Goal: Task Accomplishment & Management: Manage account settings

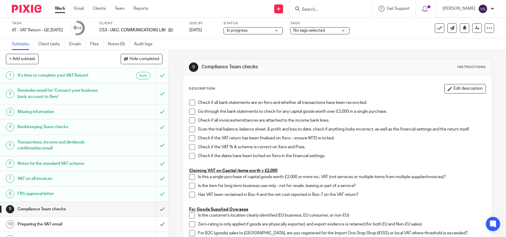
click at [325, 11] on input "Search" at bounding box center [327, 9] width 53 height 5
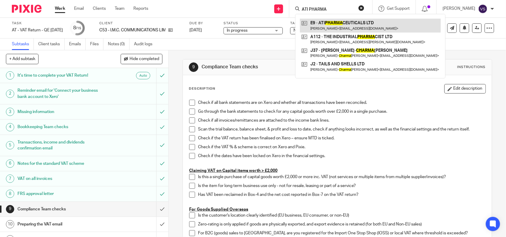
type input "ATI PHARMA"
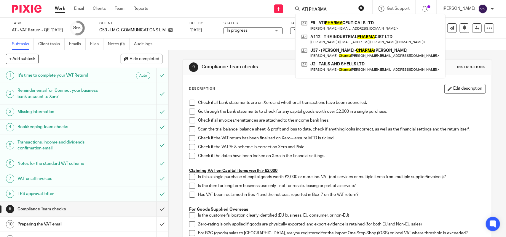
drag, startPoint x: 321, startPoint y: 11, endPoint x: 290, endPoint y: 12, distance: 30.6
click at [290, 12] on div "Send new email Create task Add client Request signature ATI PHARMA E9 - ATI PHA…" at bounding box center [331, 8] width 349 height 17
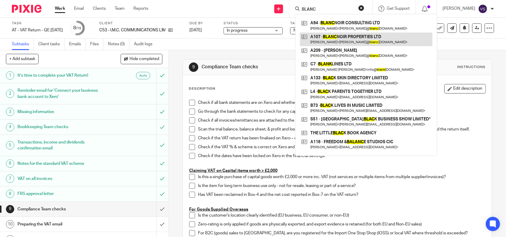
type input "BLANC"
click at [368, 40] on link at bounding box center [366, 40] width 132 height 14
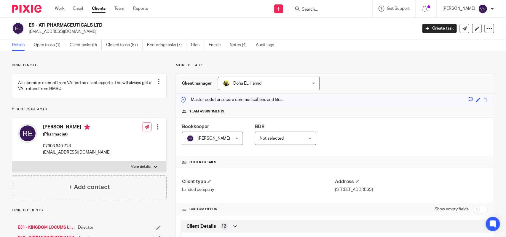
drag, startPoint x: 39, startPoint y: 24, endPoint x: 111, endPoint y: 21, distance: 71.8
click at [111, 21] on div "E9 - ATI PHARMACEUTICALS LTD info@atipharm.com Create task Update from Companie…" at bounding box center [253, 29] width 506 height 22
copy h2 "ATI PHARMACEUTICALS LTD"
click at [28, 27] on div "E9 - ATI PHARMACEUTICALS LTD info@atipharm.com" at bounding box center [213, 28] width 402 height 12
drag, startPoint x: 28, startPoint y: 26, endPoint x: 21, endPoint y: 76, distance: 50.8
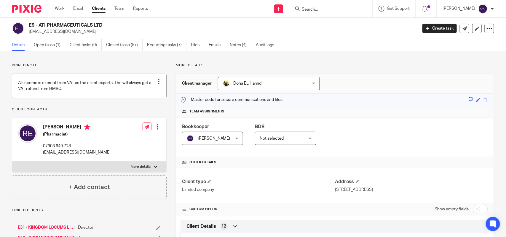
click at [107, 25] on div "E9 - ATI PHARMACEUTICALS LTD info@atipharm.com" at bounding box center [213, 28] width 402 height 12
copy h2 "E9 - ATI PHARMACEUTICALS LTD"
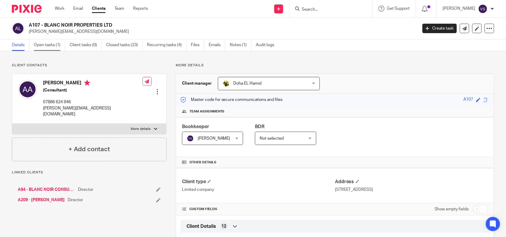
click at [44, 44] on link "Open tasks (1)" at bounding box center [49, 45] width 31 height 12
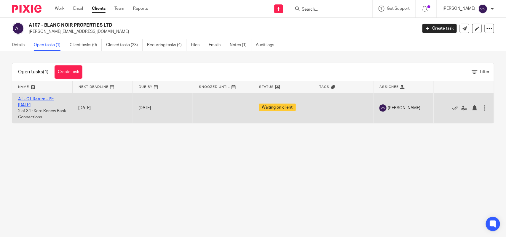
click at [42, 97] on link "AT - CT Return - PE 28-02-2025" at bounding box center [36, 102] width 36 height 10
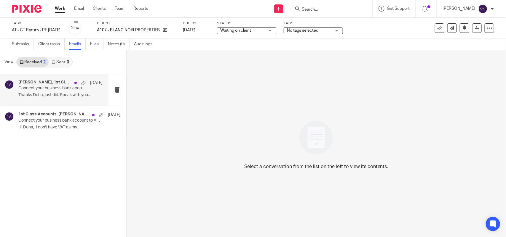
click at [36, 87] on p "Connect your business bank account to Xero" at bounding box center [51, 88] width 67 height 5
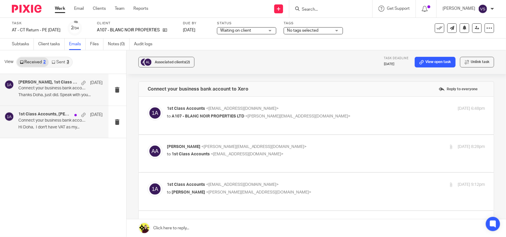
click at [58, 126] on p "Hi Doha, I don't have VAT as my..." at bounding box center [60, 127] width 84 height 5
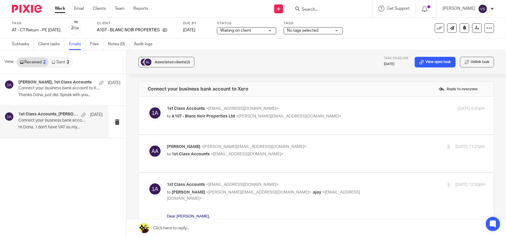
click at [340, 130] on label at bounding box center [316, 116] width 355 height 38
click at [148, 106] on input "checkbox" at bounding box center [147, 106] width 0 height 0
checkbox input "true"
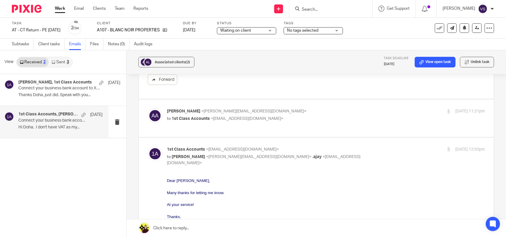
scroll to position [185, 0]
click at [327, 112] on p "Anita Asante <anita@blancnoirconsulting.com>" at bounding box center [273, 111] width 212 height 6
checkbox input "true"
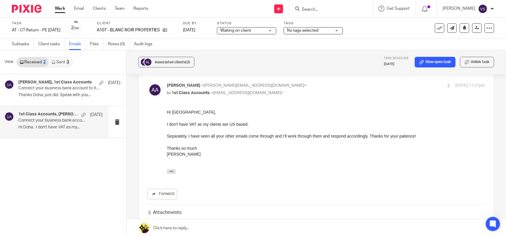
scroll to position [222, 0]
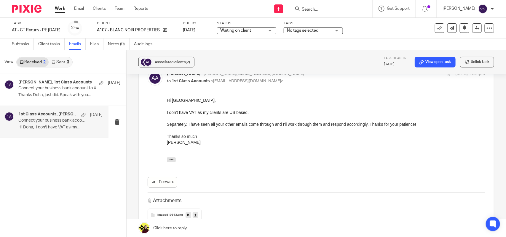
drag, startPoint x: 172, startPoint y: 112, endPoint x: 252, endPoint y: 114, distance: 80.0
click at [252, 114] on div "I don't have VAT as my clients are US based." at bounding box center [326, 112] width 318 height 6
drag, startPoint x: 249, startPoint y: 114, endPoint x: 211, endPoint y: 108, distance: 38.4
click at [211, 108] on div "Hi Doha, I don't have VAT as my clients are US based. Separately, I have seen a…" at bounding box center [326, 124] width 318 height 54
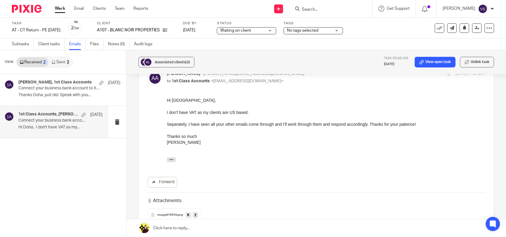
click at [211, 108] on div at bounding box center [326, 106] width 318 height 6
drag, startPoint x: 167, startPoint y: 125, endPoint x: 261, endPoint y: 129, distance: 94.0
click at [261, 129] on div "Hi Doha, I don't have VAT as my clients are US based. Separately, I have seen a…" at bounding box center [326, 124] width 318 height 54
click at [261, 129] on div at bounding box center [326, 130] width 318 height 6
click at [33, 102] on div "Anita Asante, 1st Class Accounts 12 Mar Connect your business bank account to X…" at bounding box center [54, 90] width 108 height 32
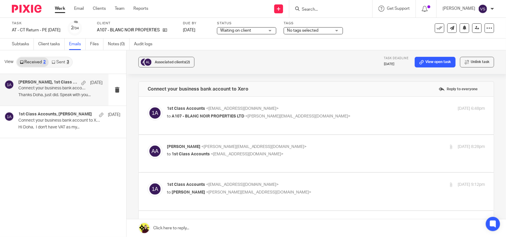
scroll to position [0, 0]
click at [359, 141] on label at bounding box center [316, 154] width 355 height 38
click at [148, 144] on input "checkbox" at bounding box center [147, 144] width 0 height 0
checkbox input "true"
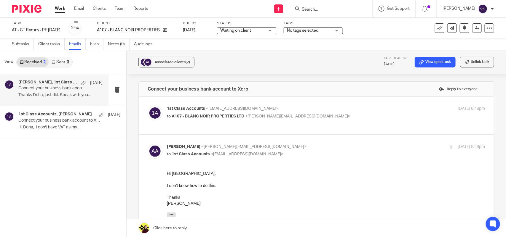
click at [342, 100] on label at bounding box center [316, 116] width 355 height 38
click at [148, 106] on input "checkbox" at bounding box center [147, 106] width 0 height 0
checkbox input "true"
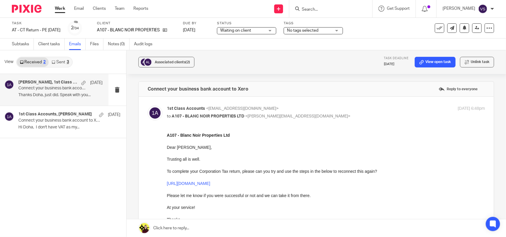
click at [32, 64] on link "Received 2" at bounding box center [33, 61] width 32 height 9
click at [73, 125] on p "Hi Doha, I don't have VAT as my..." at bounding box center [60, 127] width 84 height 5
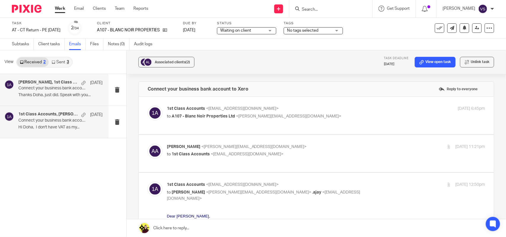
click at [65, 86] on p "Connect your business bank account to Xero" at bounding box center [51, 88] width 67 height 5
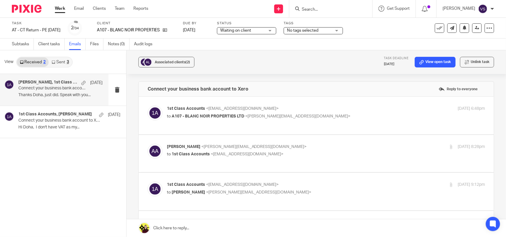
click at [326, 105] on label at bounding box center [316, 116] width 355 height 38
click at [148, 106] on input "checkbox" at bounding box center [147, 106] width 0 height 0
checkbox input "true"
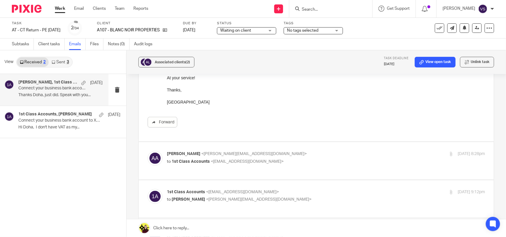
scroll to position [185, 0]
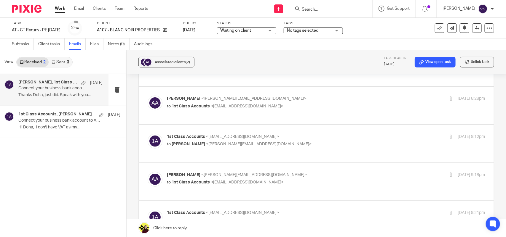
click at [326, 105] on p "to 1st Class Accounts <info@1stclassaccounts.co.uk>" at bounding box center [273, 106] width 212 height 6
checkbox input "true"
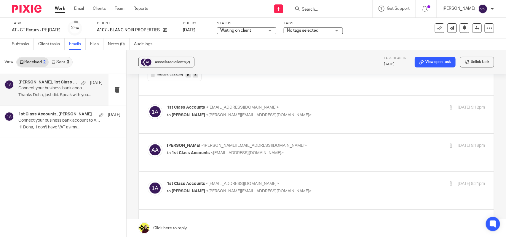
scroll to position [333, 0]
click at [326, 105] on p "1st Class Accounts <info@1stclassaccounts.co.uk>" at bounding box center [273, 107] width 212 height 6
checkbox input "true"
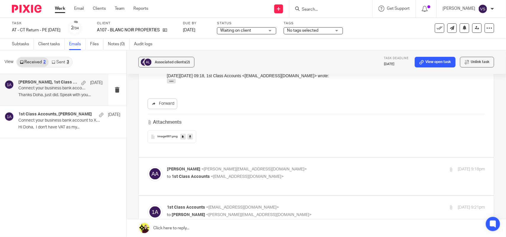
scroll to position [556, 0]
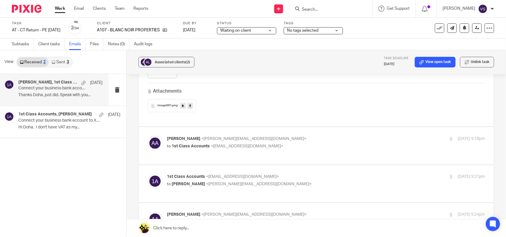
click at [322, 136] on p "Anita Asante <anita@blancnoirconsulting.com>" at bounding box center [273, 139] width 212 height 6
checkbox input "true"
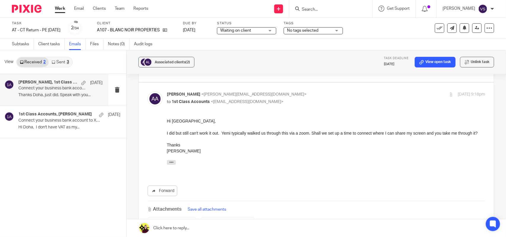
scroll to position [593, 0]
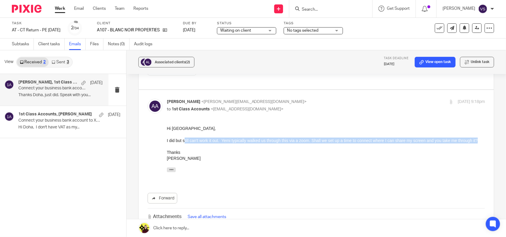
drag, startPoint x: 185, startPoint y: 138, endPoint x: 302, endPoint y: 144, distance: 117.2
click at [302, 143] on div "I did but still can't work it out. Yemi typically walked us through this via a …" at bounding box center [326, 141] width 318 height 6
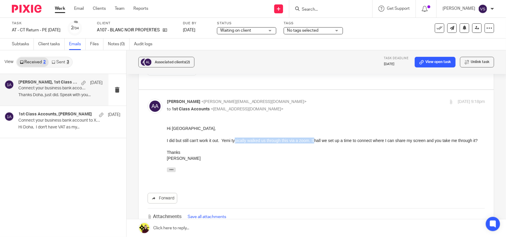
drag, startPoint x: 237, startPoint y: 142, endPoint x: 315, endPoint y: 143, distance: 78.5
click at [315, 143] on div "I did but still can't work it out. Yemi typically walked us through this via a …" at bounding box center [326, 141] width 318 height 6
drag, startPoint x: 266, startPoint y: 137, endPoint x: 370, endPoint y: 143, distance: 103.9
click at [370, 143] on div "I did but still can't work it out. Yemi typically walked us through this via a …" at bounding box center [326, 141] width 318 height 6
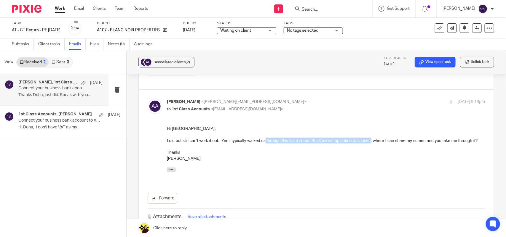
click at [370, 143] on div "I did but still can't work it out. Yemi typically walked us through this via a …" at bounding box center [326, 141] width 318 height 6
drag, startPoint x: 232, startPoint y: 140, endPoint x: 416, endPoint y: 143, distance: 184.1
click at [416, 143] on div "I did but still can't work it out. Yemi typically walked us through this via a …" at bounding box center [326, 141] width 318 height 6
drag, startPoint x: 309, startPoint y: 140, endPoint x: 348, endPoint y: 142, distance: 38.3
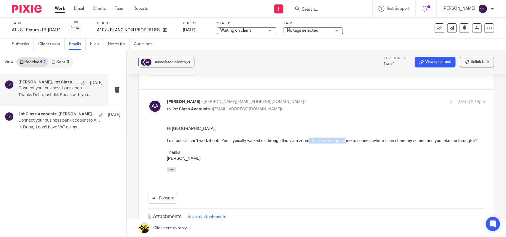
click at [348, 142] on div "I did but still can't work it out. Yemi typically walked us through this via a …" at bounding box center [326, 141] width 318 height 6
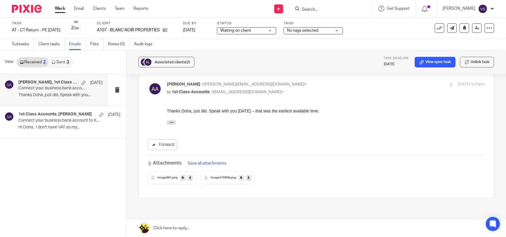
scroll to position [739, 0]
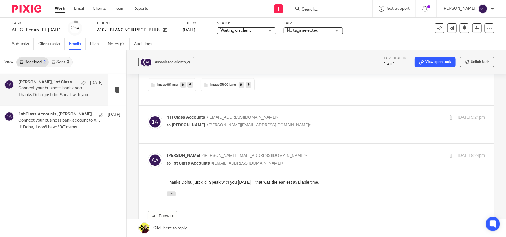
click at [327, 124] on p "to Anita Asante <anita@blancnoirconsulting.com>" at bounding box center [273, 125] width 212 height 6
checkbox input "true"
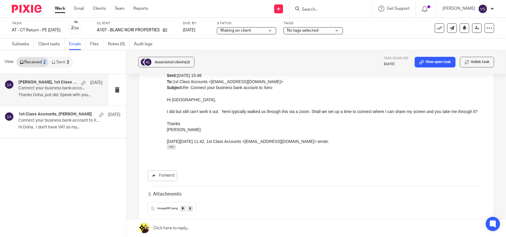
scroll to position [1073, 0]
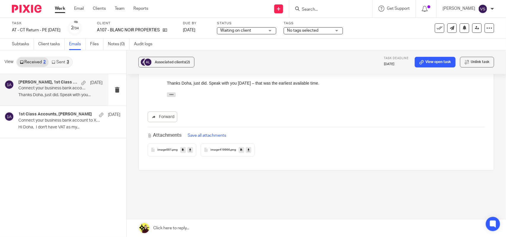
click at [60, 64] on link "Sent 3" at bounding box center [60, 61] width 23 height 9
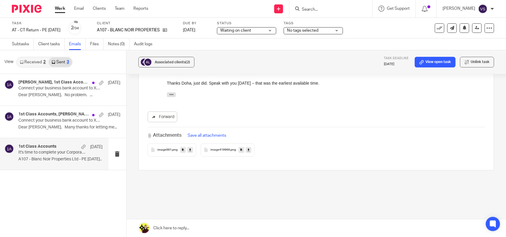
click at [55, 154] on p "It's time to complete your Corporation Tax Return!" at bounding box center [51, 152] width 67 height 5
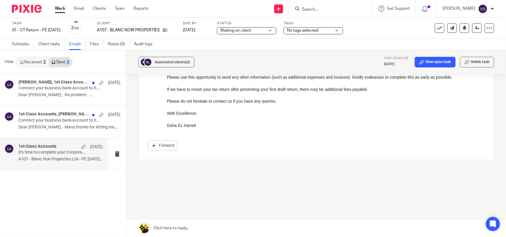
scroll to position [0, 0]
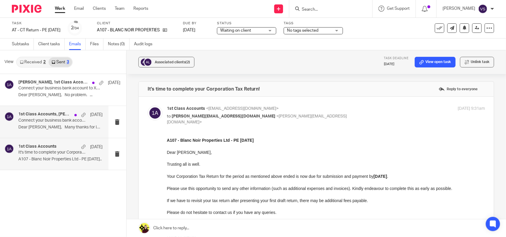
click at [52, 120] on p "Connect your business bank account to Xero" at bounding box center [51, 120] width 67 height 5
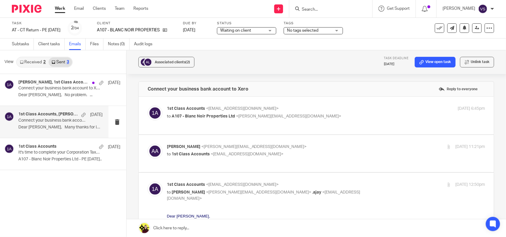
click at [338, 105] on label at bounding box center [316, 116] width 355 height 38
click at [148, 106] on input "checkbox" at bounding box center [147, 106] width 0 height 0
checkbox input "true"
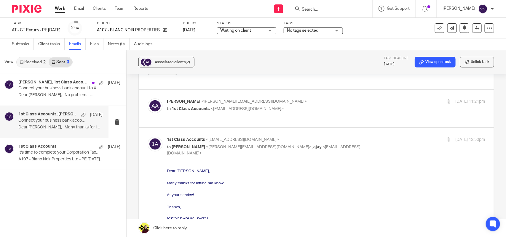
scroll to position [185, 0]
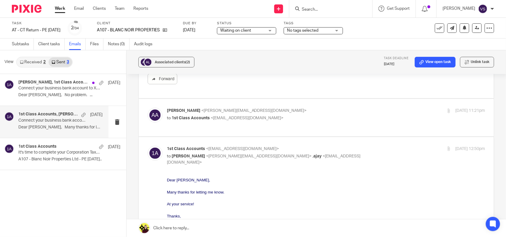
click at [335, 114] on div "Anita Asante <anita@blancnoirconsulting.com> to 1st Class Accounts <info@1stcla…" at bounding box center [273, 115] width 212 height 14
checkbox input "true"
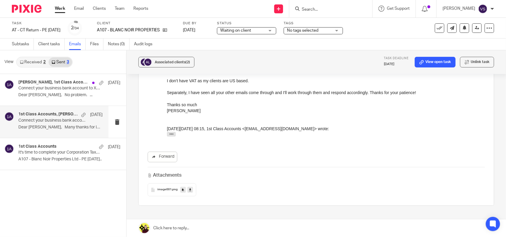
scroll to position [571, 0]
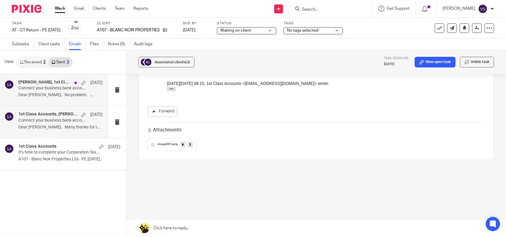
click at [51, 97] on p "Dear Anita, No problem. ..." at bounding box center [60, 95] width 84 height 5
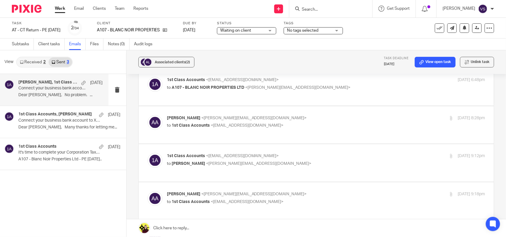
scroll to position [0, 0]
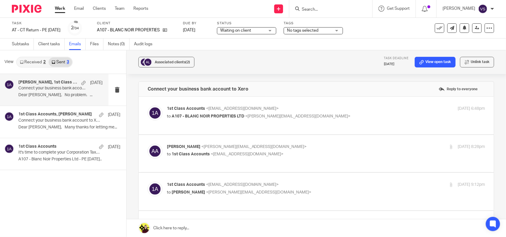
click at [326, 121] on div "1st Class Accounts <info@1stclassaccounts.co.uk> to A107 - BLANC NOIR PROPERTIE…" at bounding box center [316, 116] width 337 height 20
click at [333, 117] on p "to A107 - BLANC NOIR PROPERTIES LTD <anita@blancnoirconsulting.com>" at bounding box center [273, 117] width 212 height 6
checkbox input "true"
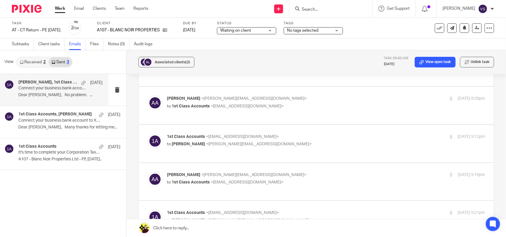
click at [300, 139] on p "1st Class Accounts <info@1stclassaccounts.co.uk>" at bounding box center [273, 137] width 212 height 6
checkbox input "true"
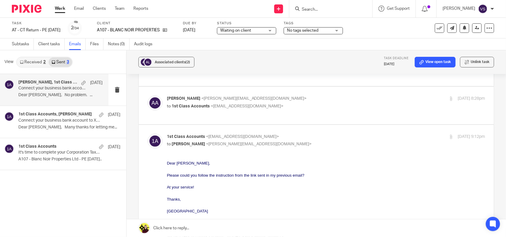
click at [301, 102] on p "Anita Asante <anita@blancnoirconsulting.com>" at bounding box center [273, 99] width 212 height 6
checkbox input "true"
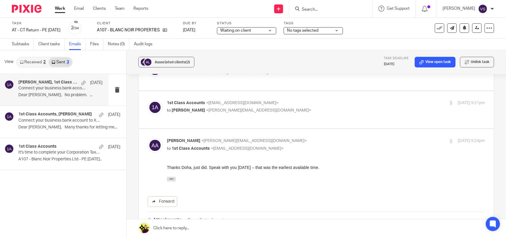
click at [310, 114] on p "to Anita Asante <anita@blancnoirconsulting.com>" at bounding box center [273, 111] width 212 height 6
checkbox input "true"
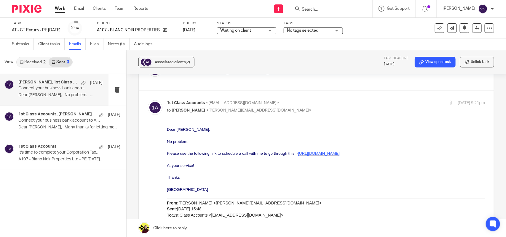
click at [46, 94] on p "Dear Anita, No problem. ..." at bounding box center [60, 95] width 84 height 5
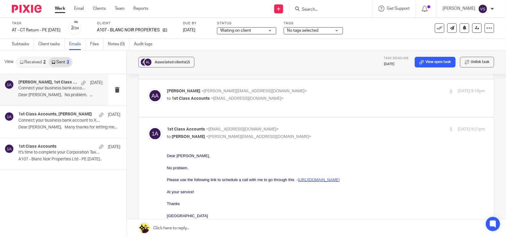
scroll to position [593, 0]
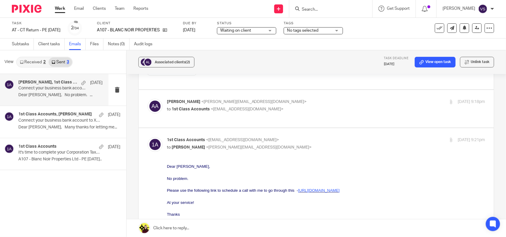
click at [295, 110] on p "to 1st Class Accounts <info@1stclassaccounts.co.uk>" at bounding box center [273, 109] width 212 height 6
checkbox input "true"
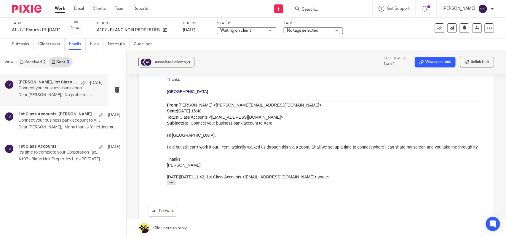
scroll to position [889, 0]
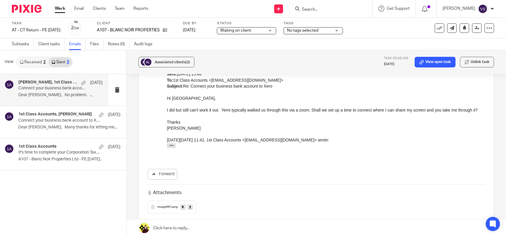
click at [315, 10] on input "Search" at bounding box center [327, 9] width 53 height 5
paste input "NIKS LDN LTD"
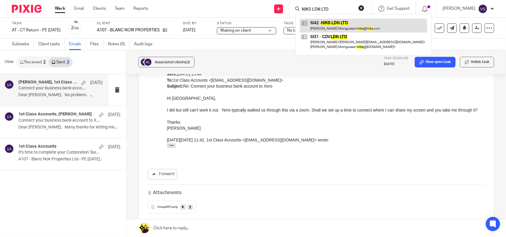
type input "NIKS LDN LTD"
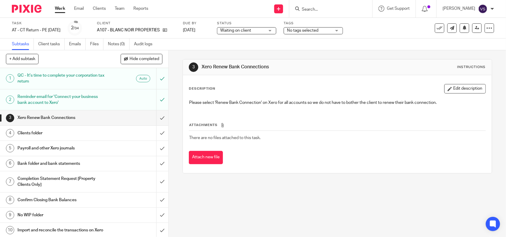
click at [324, 9] on input "Search" at bounding box center [327, 9] width 53 height 5
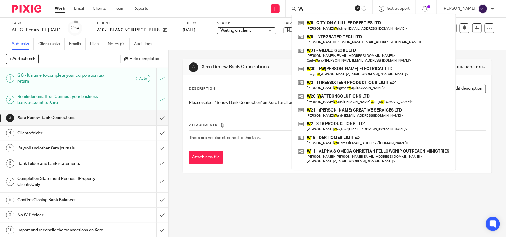
type input "W"
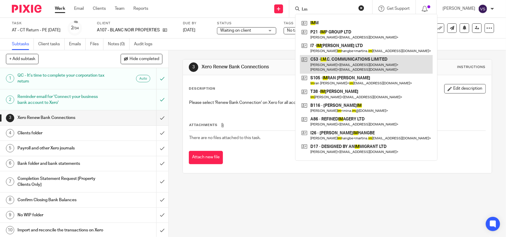
type input "I.m"
click at [364, 63] on link at bounding box center [366, 64] width 133 height 18
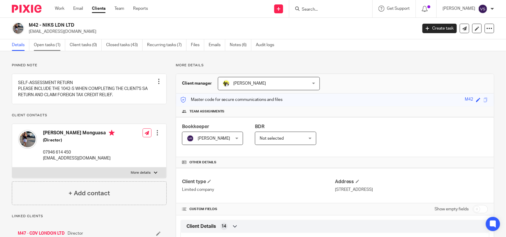
click at [47, 45] on link "Open tasks (1)" at bounding box center [49, 45] width 31 height 12
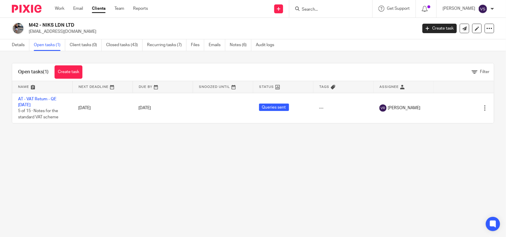
click at [328, 11] on input "Search" at bounding box center [327, 9] width 53 height 5
paste input "TOP HAT CONSTRUCTION LTD"
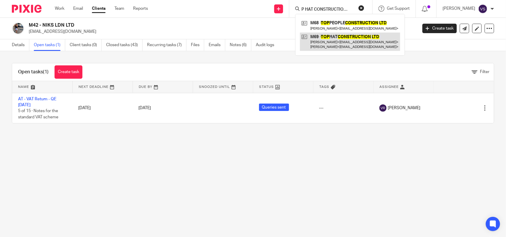
type input "TOP HAT CONSTRUCTION LTD"
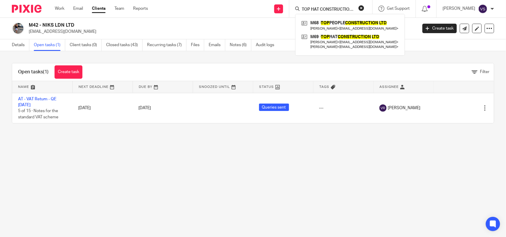
click at [144, 203] on main "M42 - NIKS LDN LTD [EMAIL_ADDRESS][DOMAIN_NAME] Create task Update from Compani…" at bounding box center [253, 118] width 506 height 237
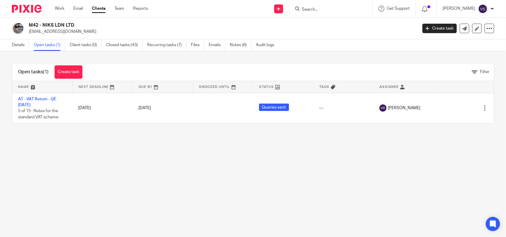
click at [163, 180] on main "M42 - NIKS LDN LTD [EMAIL_ADDRESS][DOMAIN_NAME] Create task Update from Compani…" at bounding box center [253, 118] width 506 height 237
click at [97, 194] on main "M42 - NIKS LDN LTD [EMAIL_ADDRESS][DOMAIN_NAME] Create task Update from Compani…" at bounding box center [253, 118] width 506 height 237
click at [324, 7] on input "Search" at bounding box center [327, 9] width 53 height 5
paste input "Ktering"
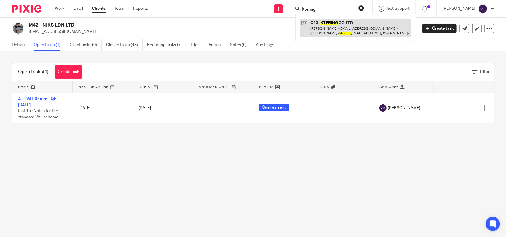
type input "Ktering"
click at [342, 29] on link at bounding box center [355, 28] width 111 height 18
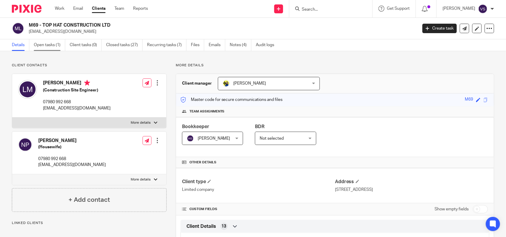
click at [40, 42] on link "Open tasks (1)" at bounding box center [49, 45] width 31 height 12
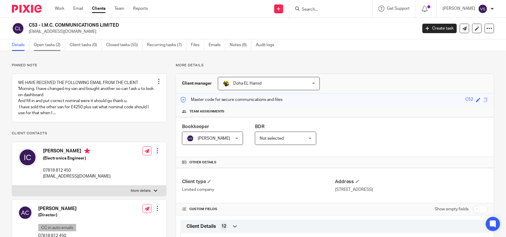
click at [38, 47] on link "Open tasks (2)" at bounding box center [49, 45] width 31 height 12
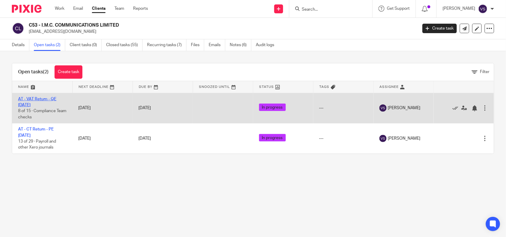
click at [45, 100] on link "AT - VAT Return - QE 31-07-2025" at bounding box center [37, 102] width 38 height 10
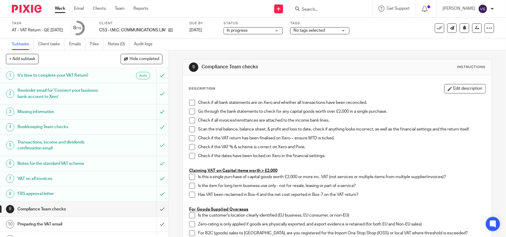
click at [335, 11] on input "Search" at bounding box center [327, 9] width 53 height 5
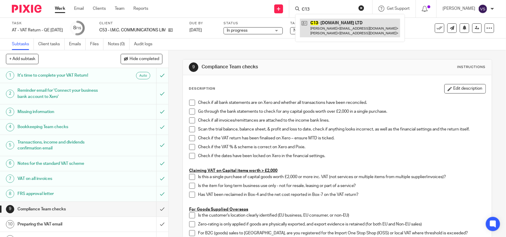
type input "C13"
click at [348, 28] on link at bounding box center [350, 28] width 100 height 18
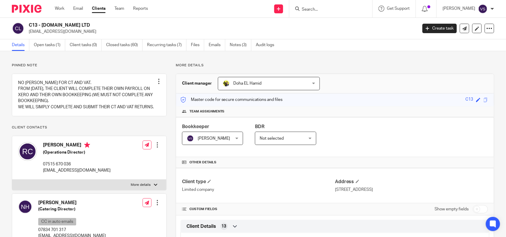
drag, startPoint x: 43, startPoint y: 23, endPoint x: 87, endPoint y: 24, distance: 44.5
click at [87, 24] on h2 "C13 - [DOMAIN_NAME] LTD" at bounding box center [183, 25] width 308 height 6
copy h2 "[DOMAIN_NAME] LTD"
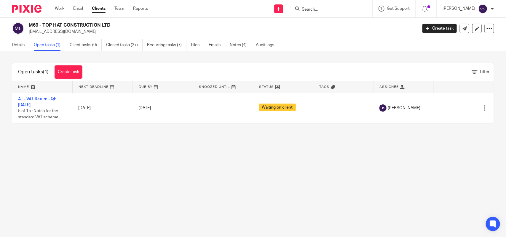
click at [322, 8] on input "Search" at bounding box center [327, 9] width 53 height 5
click at [336, 7] on input "Search" at bounding box center [327, 9] width 53 height 5
paste input "Ktering Co"
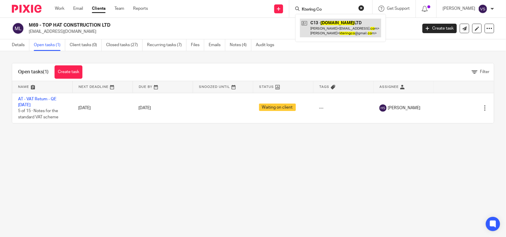
type input "Ktering Co"
click at [357, 20] on link at bounding box center [340, 28] width 81 height 18
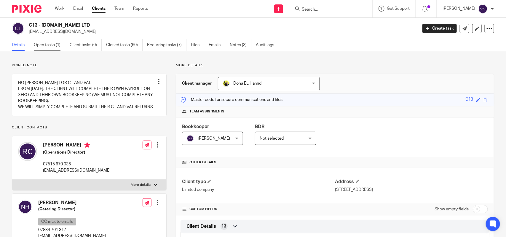
click at [57, 42] on link "Open tasks (1)" at bounding box center [49, 45] width 31 height 12
click at [49, 48] on link "Open tasks (1)" at bounding box center [49, 45] width 31 height 12
